Goal: Answer question/provide support: Share knowledge or assist other users

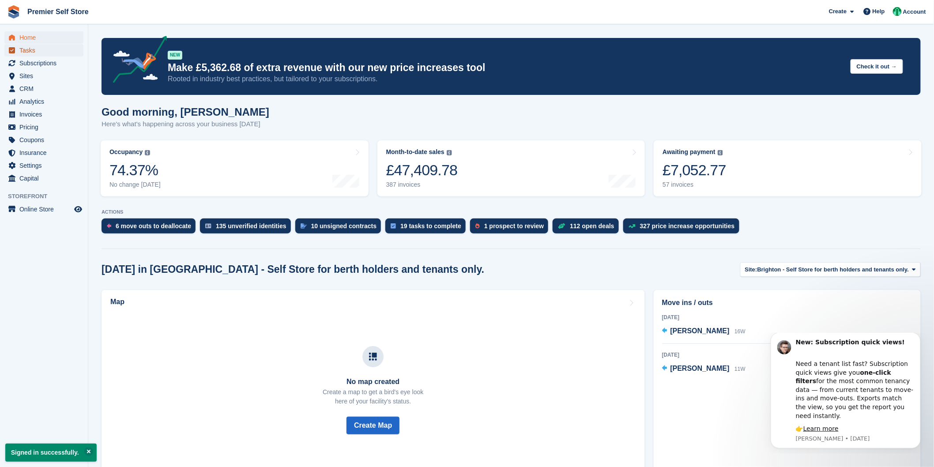
click at [32, 51] on span "Tasks" at bounding box center [45, 50] width 53 height 12
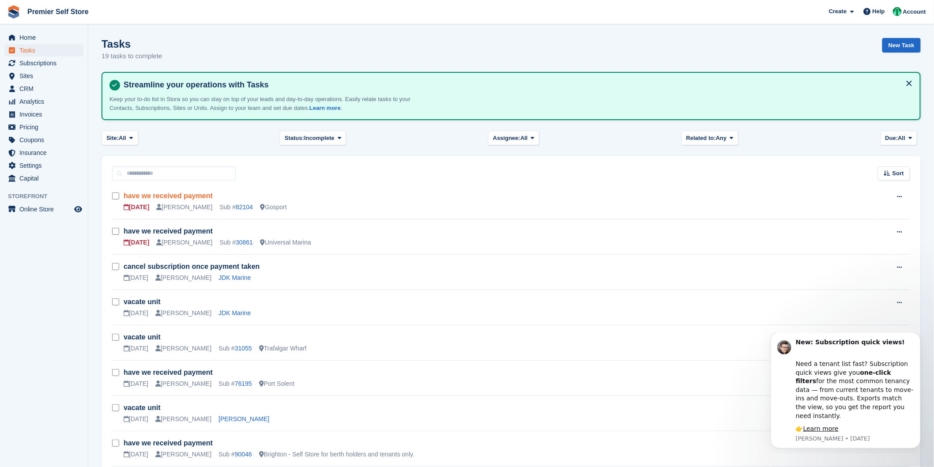
click at [176, 195] on link "have we received payment" at bounding box center [168, 195] width 89 height 7
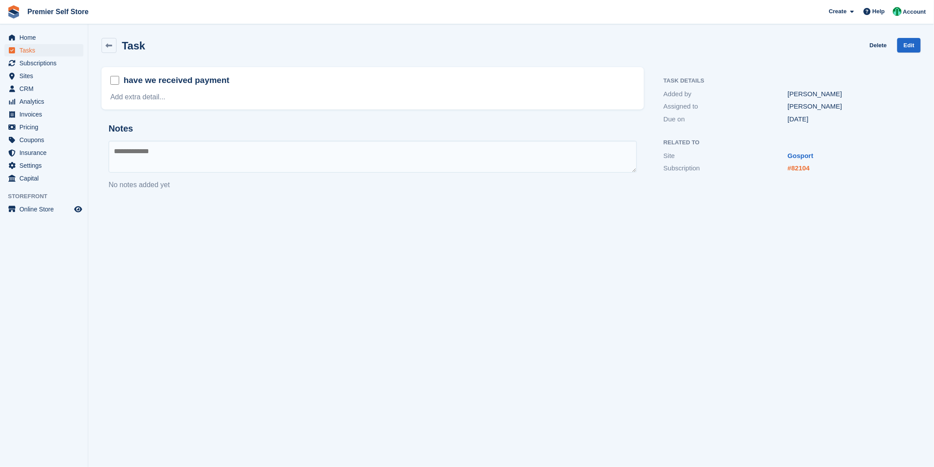
click at [797, 170] on link "#82104" at bounding box center [798, 167] width 22 height 7
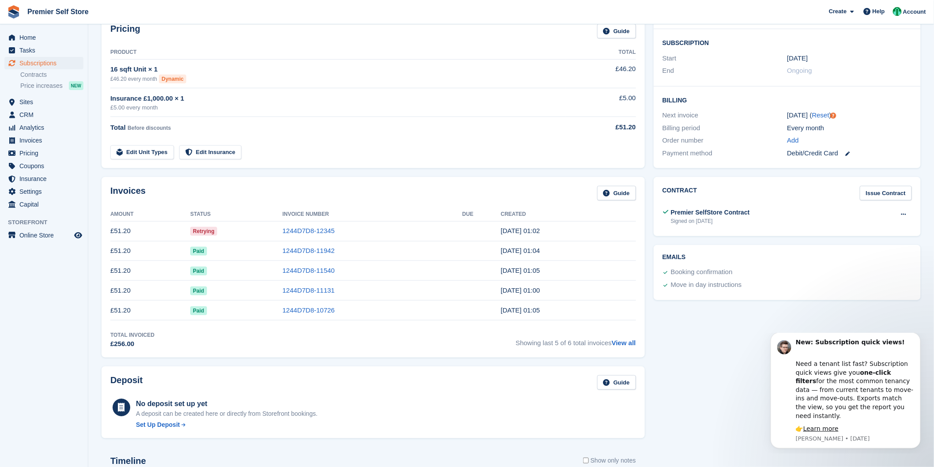
scroll to position [196, 0]
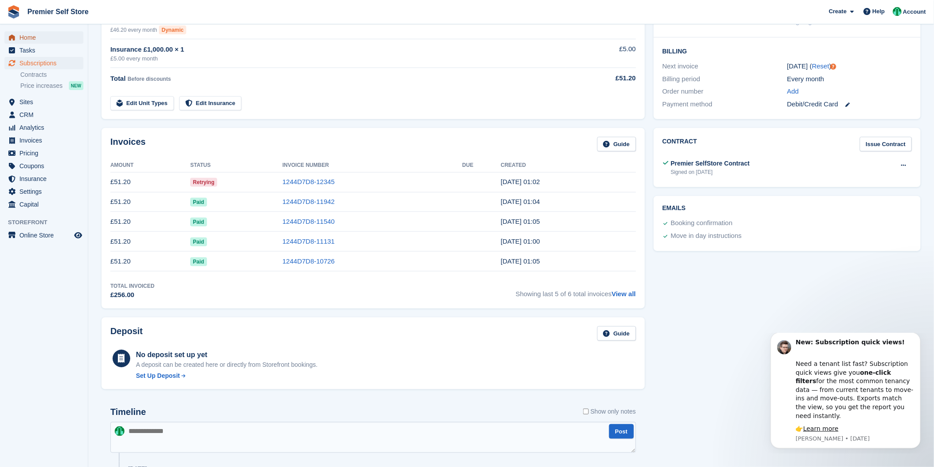
click at [27, 40] on span "Home" at bounding box center [45, 37] width 53 height 12
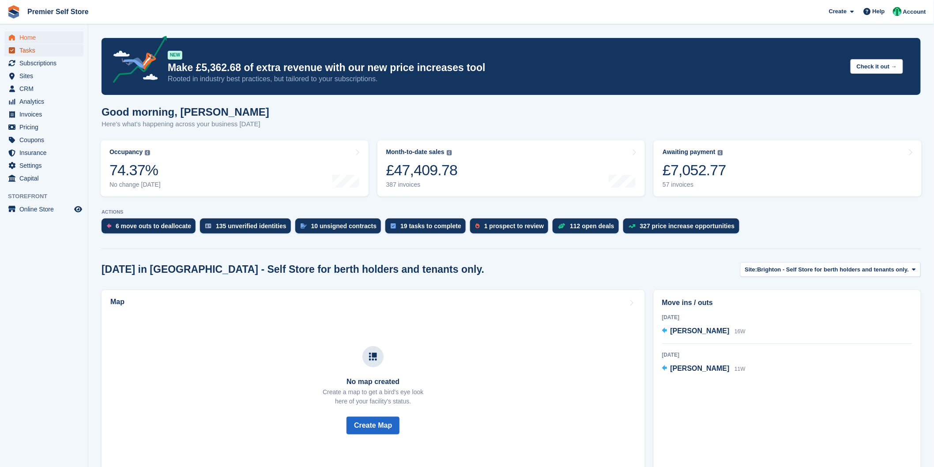
click at [23, 49] on span "Tasks" at bounding box center [45, 50] width 53 height 12
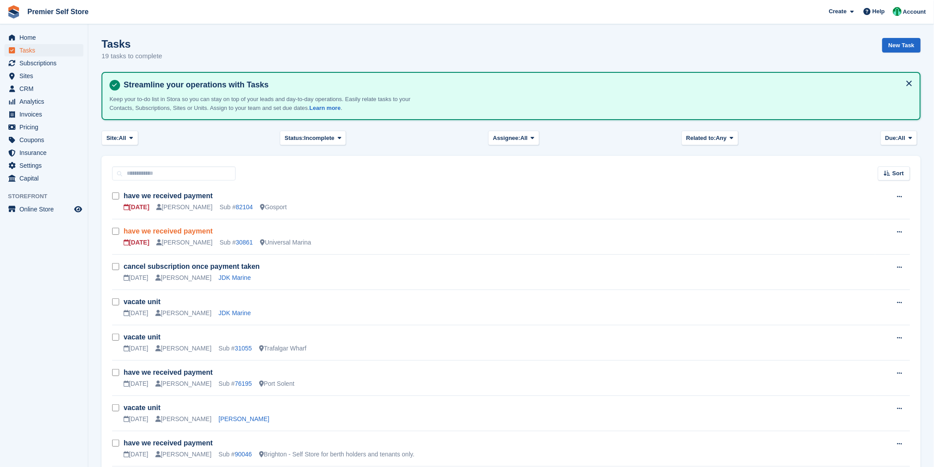
click at [176, 227] on link "have we received payment" at bounding box center [168, 230] width 89 height 7
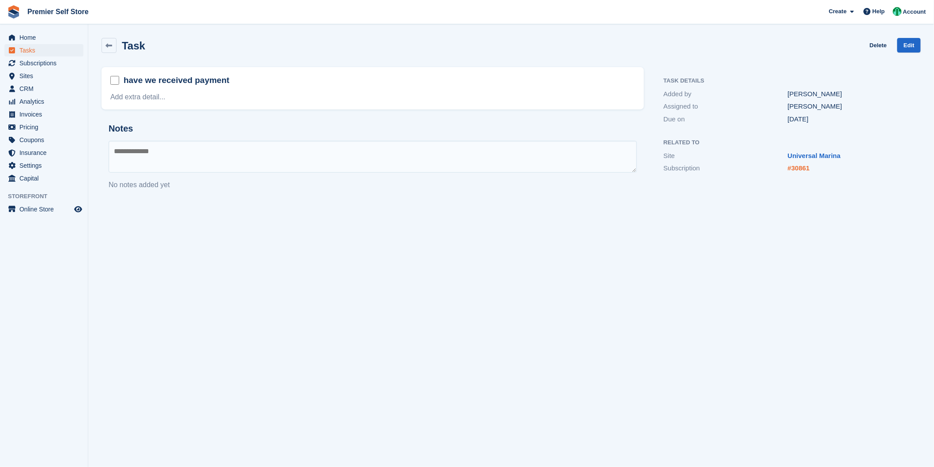
click at [807, 170] on link "#30861" at bounding box center [798, 167] width 22 height 7
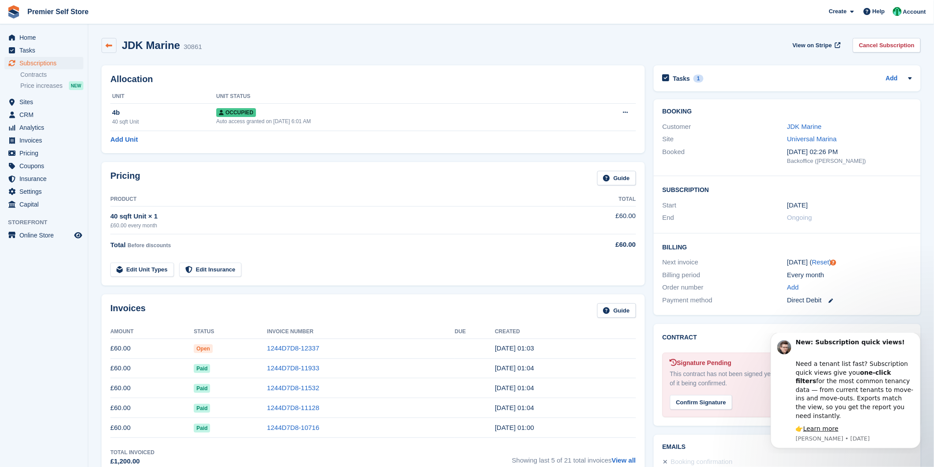
click at [107, 49] on link at bounding box center [108, 45] width 15 height 15
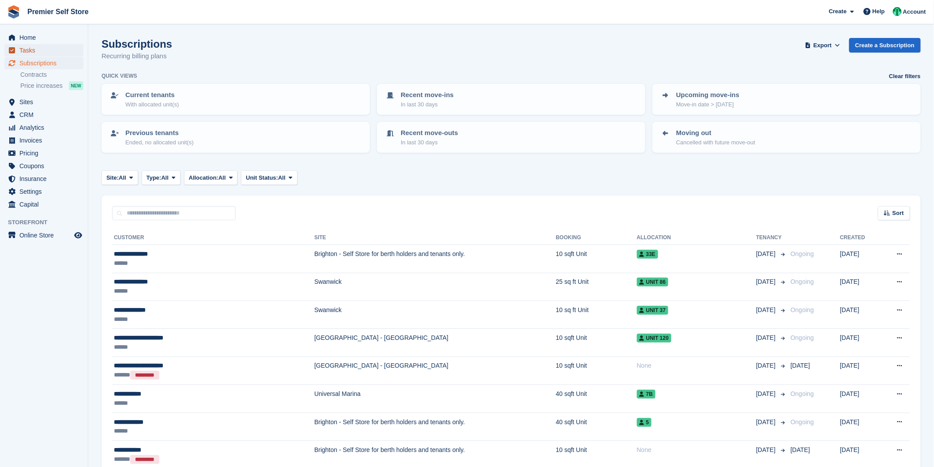
click at [21, 53] on span "Tasks" at bounding box center [45, 50] width 53 height 12
